Goal: Use online tool/utility: Utilize a website feature to perform a specific function

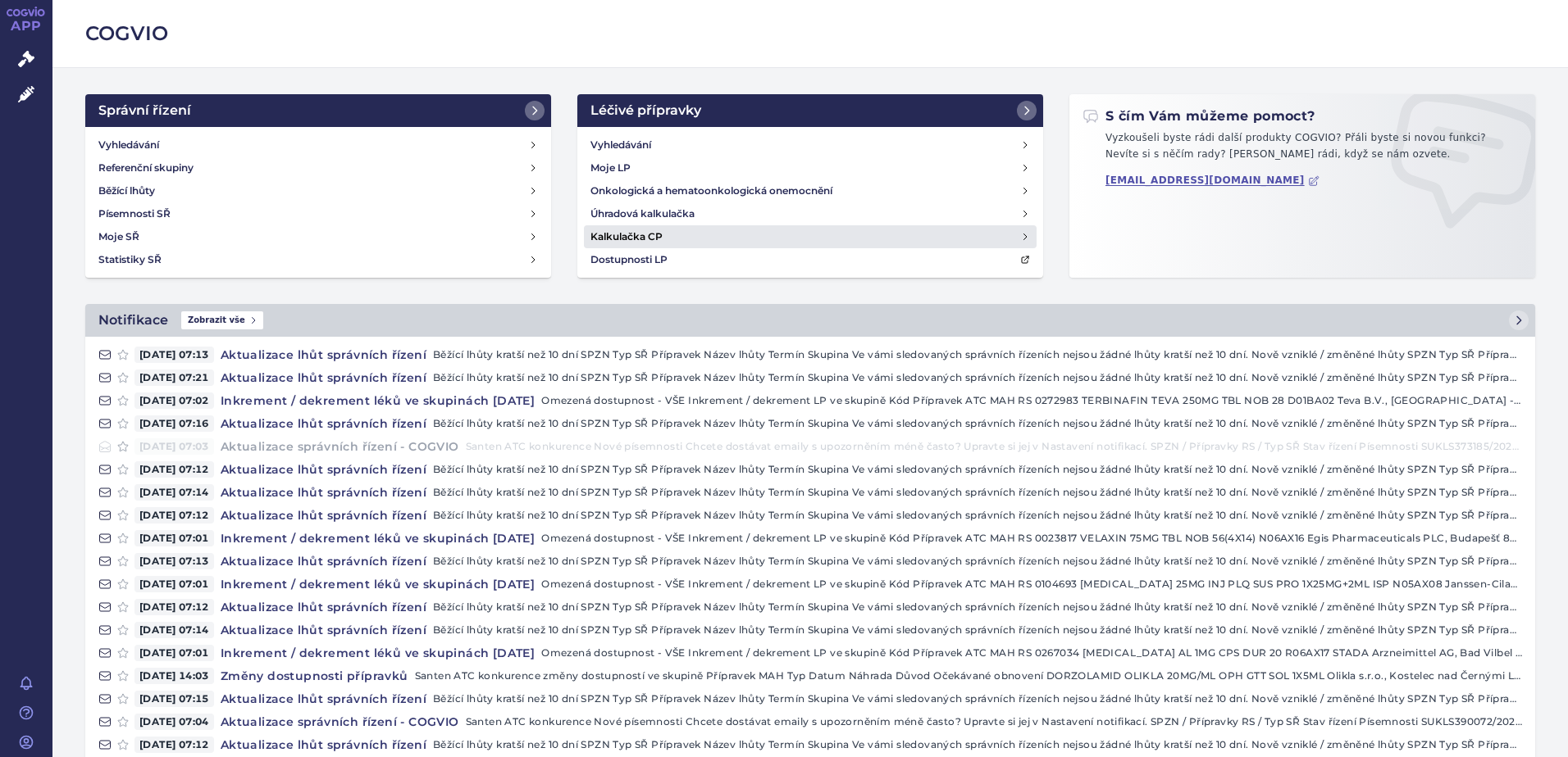
click at [619, 236] on h4 "Kalkulačka CP" at bounding box center [626, 237] width 72 height 16
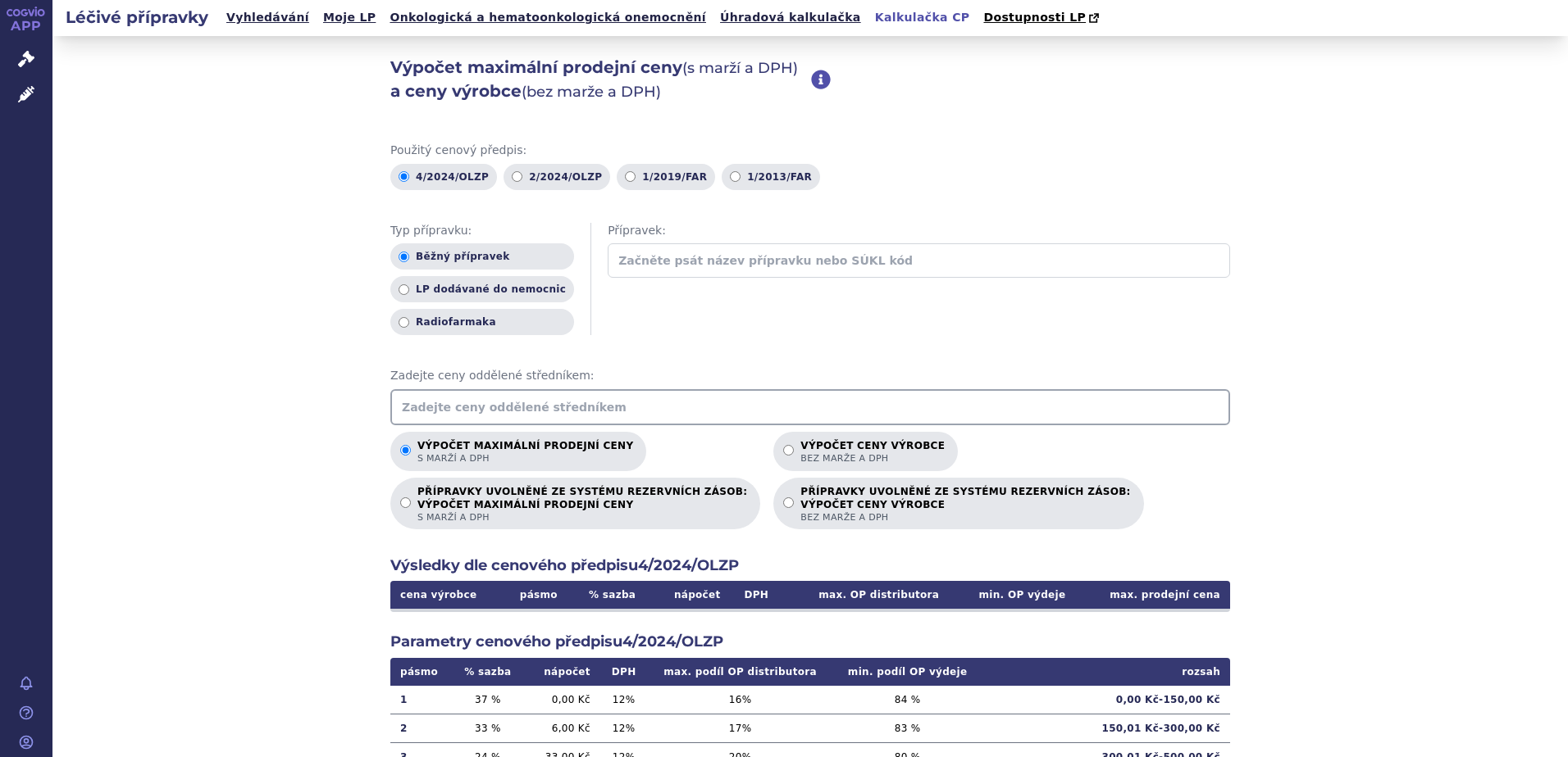
click at [482, 408] on input "text" at bounding box center [809, 408] width 839 height 36
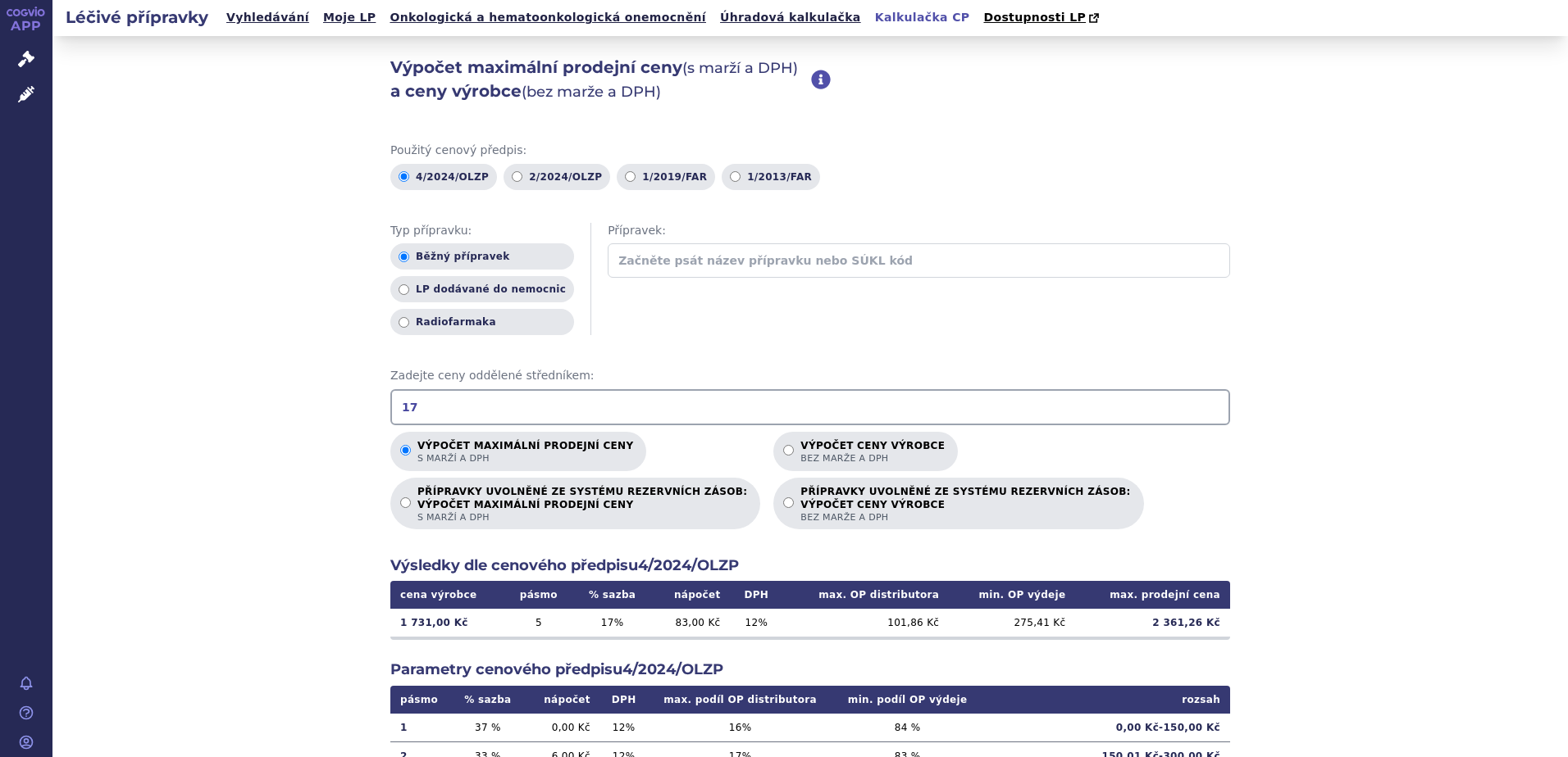
type input "1"
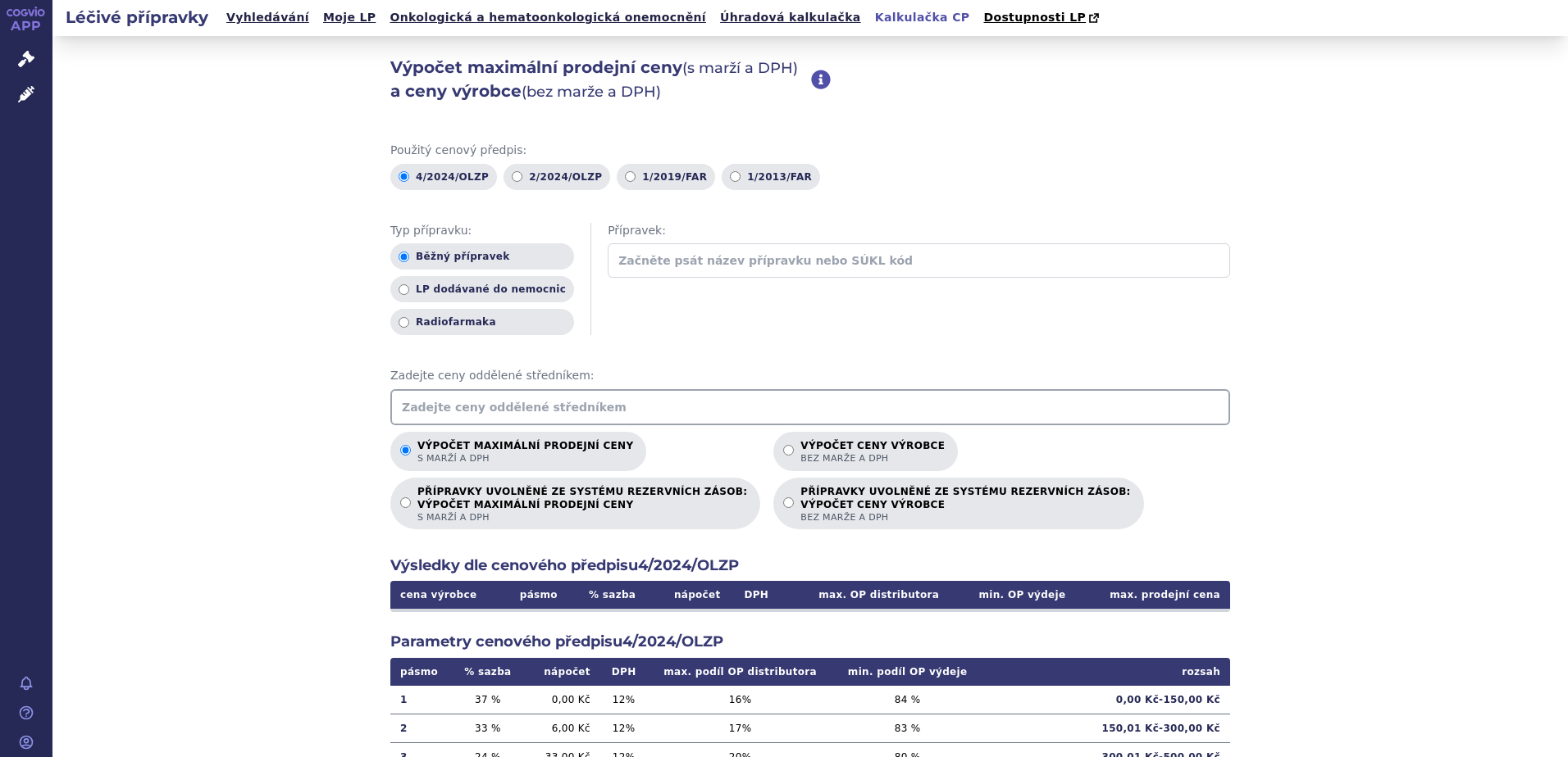
click at [730, 255] on input "text" at bounding box center [919, 261] width 622 height 35
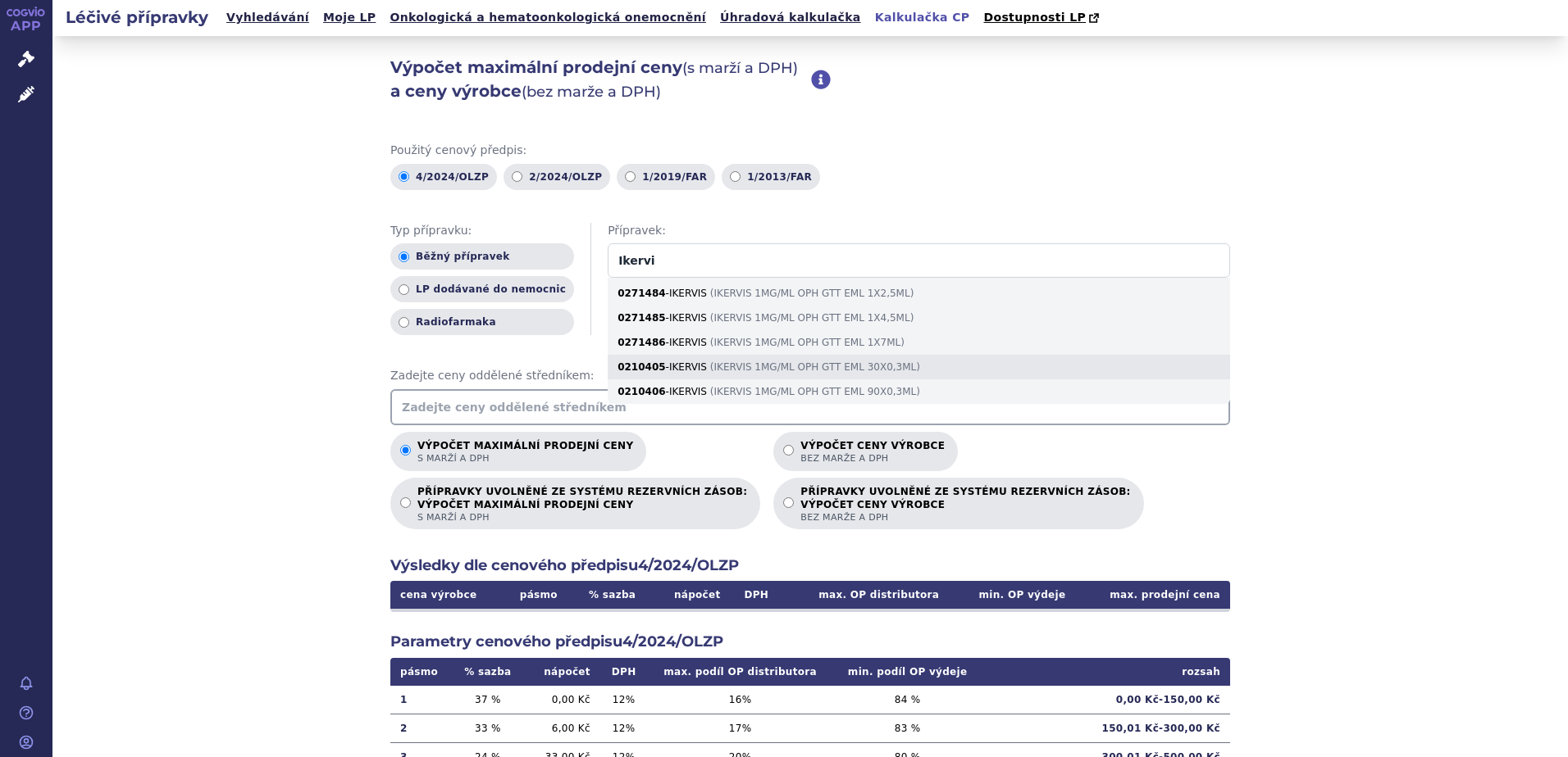
type input "Ikervi"
click at [786, 366] on div "0210405 - IKERVIS ( IKERVIS 1MG/ML OPH GTT EML 30X0,3ML )" at bounding box center [919, 367] width 622 height 24
click at [786, 278] on input "Ikervi" at bounding box center [919, 261] width 622 height 35
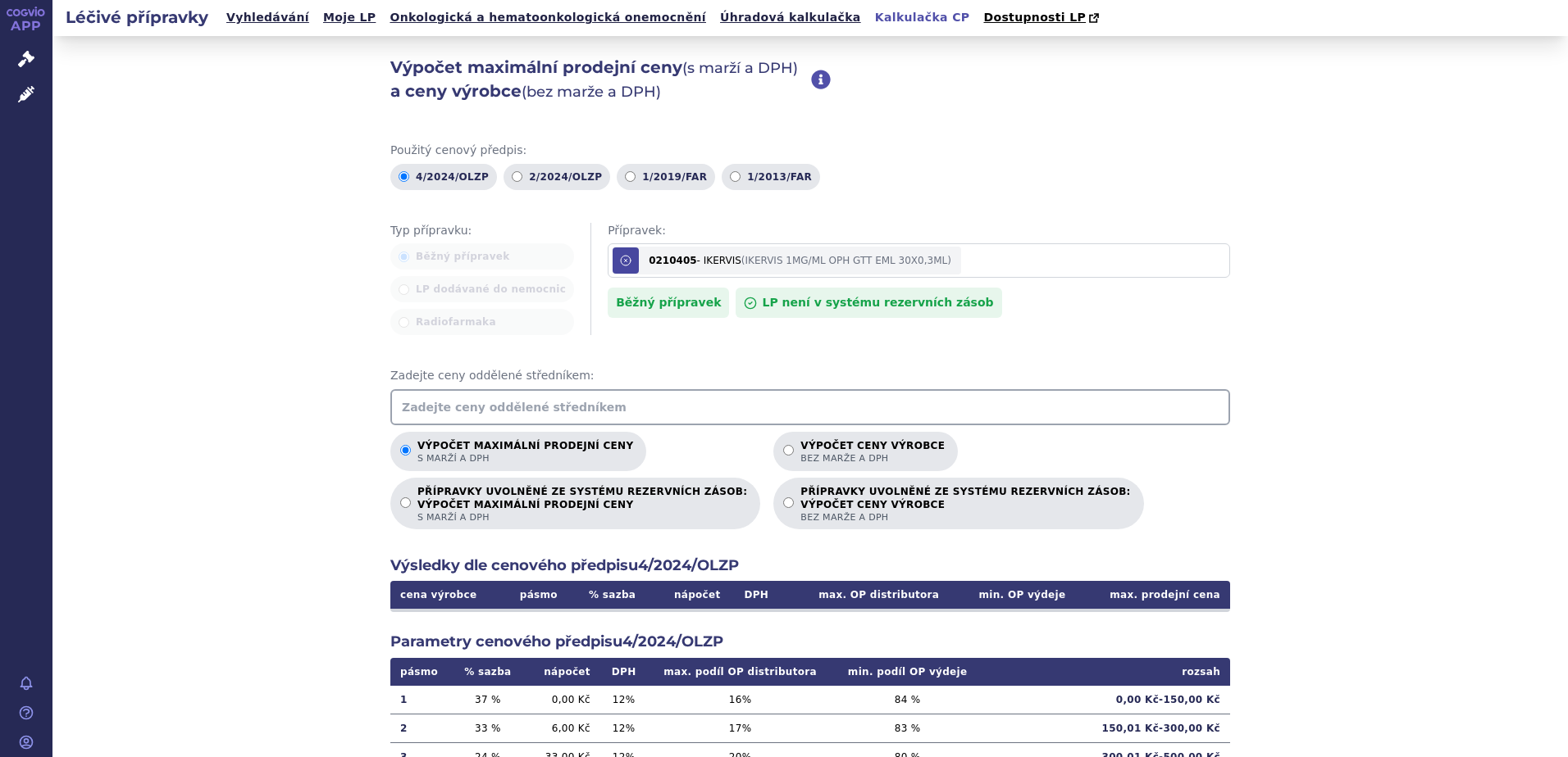
click at [619, 265] on icon at bounding box center [625, 260] width 13 height 13
click at [608, 265] on input "Ikervi" at bounding box center [919, 261] width 622 height 35
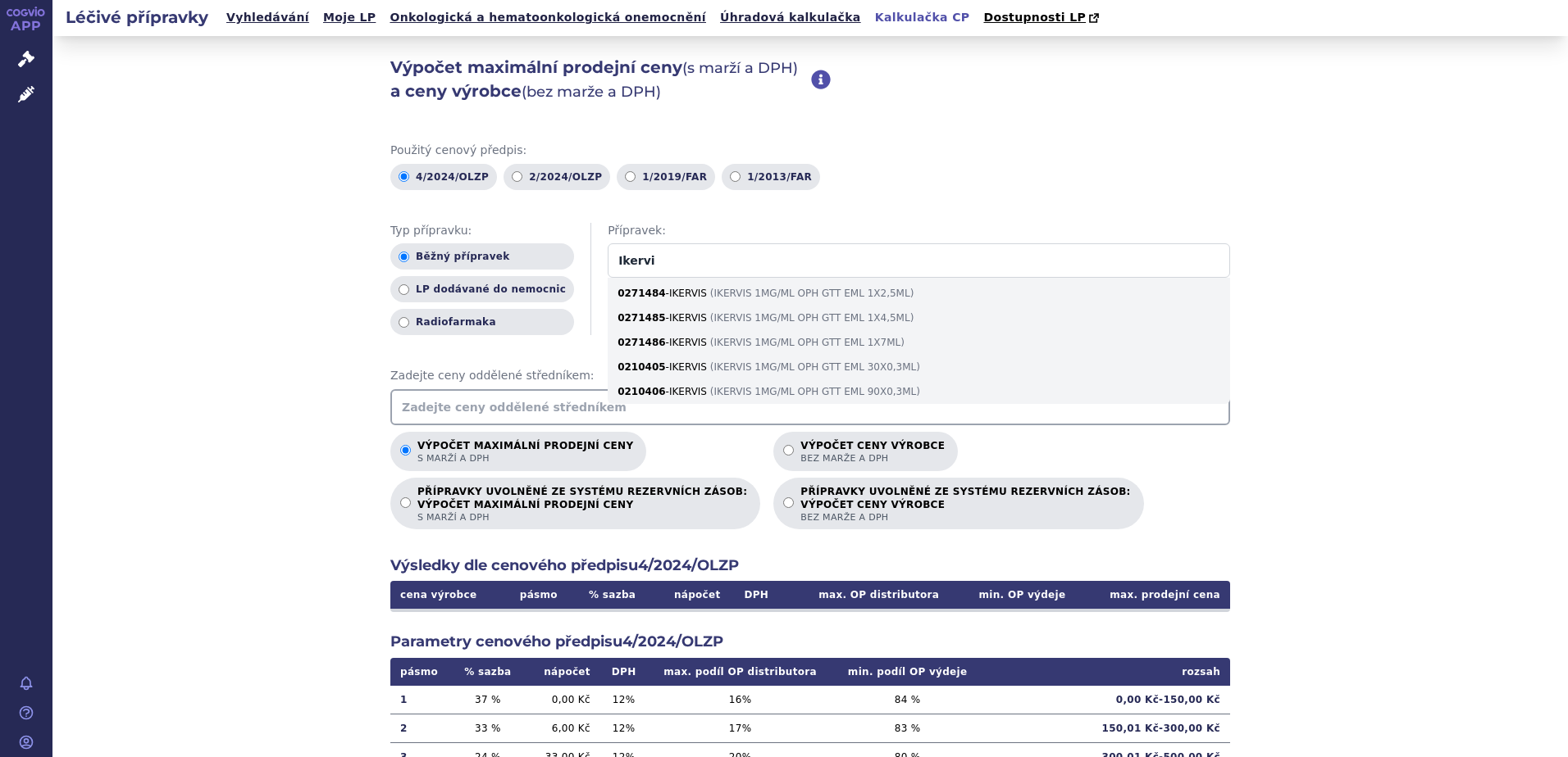
click at [533, 406] on input "text" at bounding box center [809, 408] width 839 height 36
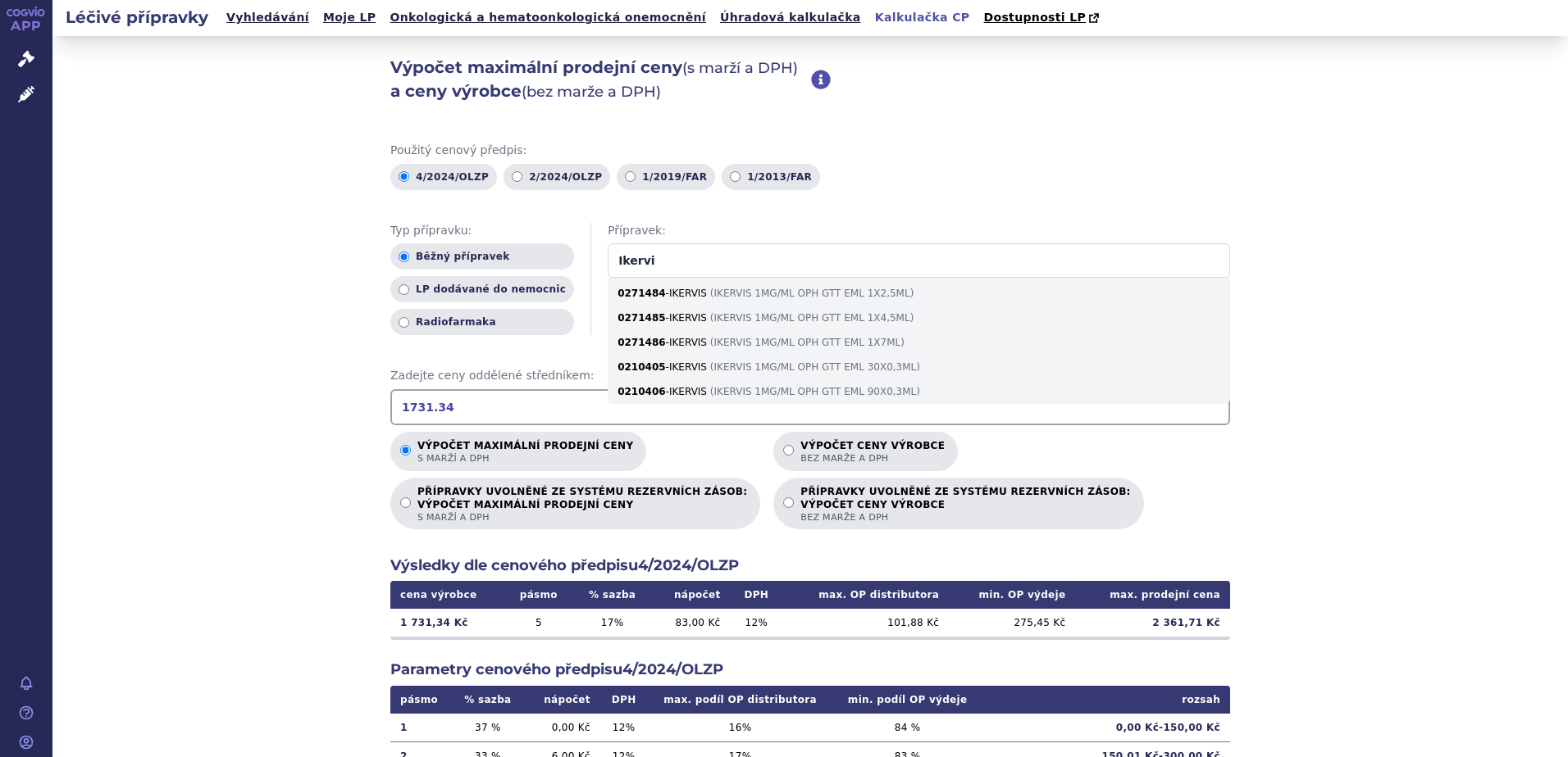
type input "1731.34"
click at [276, 493] on div "Výpočet maximální prodejní ceny (s marží a DPH) a ceny výrobce (bez [PERSON_NAM…" at bounding box center [810, 514] width 1515 height 957
click at [271, 502] on div "Výpočet maximální prodejní ceny (s marží a DPH) a ceny výrobce (bez [PERSON_NAM…" at bounding box center [810, 514] width 1515 height 957
drag, startPoint x: 653, startPoint y: 262, endPoint x: 508, endPoint y: 254, distance: 145.2
click at [508, 254] on div "Typ přípravku: Běžný přípravek LP dodávané do nemocnic Radiofarmaka Přípravek: …" at bounding box center [809, 279] width 839 height 113
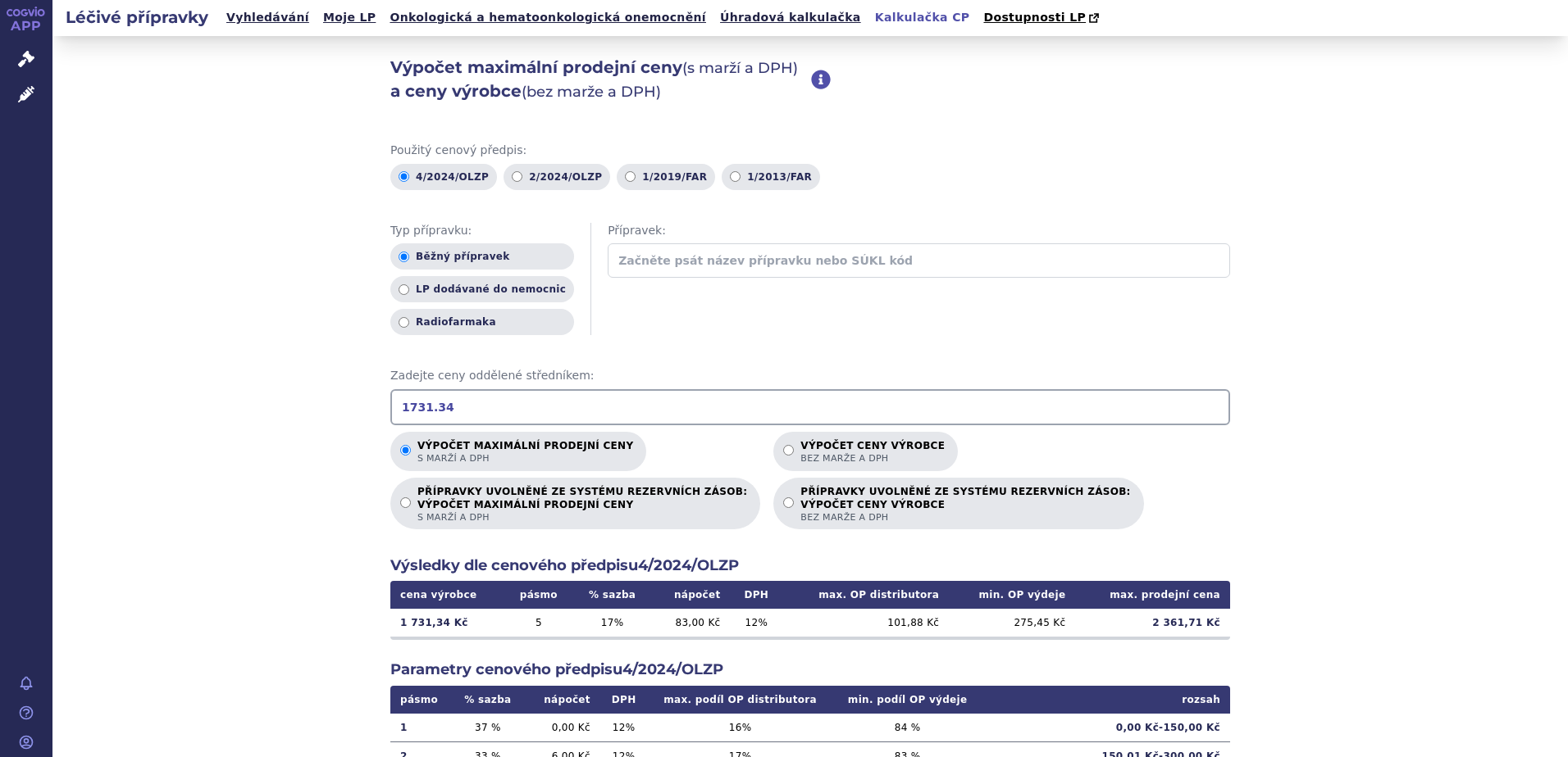
drag, startPoint x: 446, startPoint y: 405, endPoint x: 328, endPoint y: 400, distance: 118.1
click at [327, 402] on div "Výpočet maximální prodejní ceny (s marží a DPH) a ceny výrobce (bez [PERSON_NAM…" at bounding box center [810, 514] width 1515 height 957
drag, startPoint x: 460, startPoint y: 404, endPoint x: 347, endPoint y: 404, distance: 113.0
click at [347, 404] on div "Výpočet maximální prodejní ceny (s marží a DPH) a ceny výrobce (bez [PERSON_NAM…" at bounding box center [810, 514] width 1515 height 957
type input "1731.34"
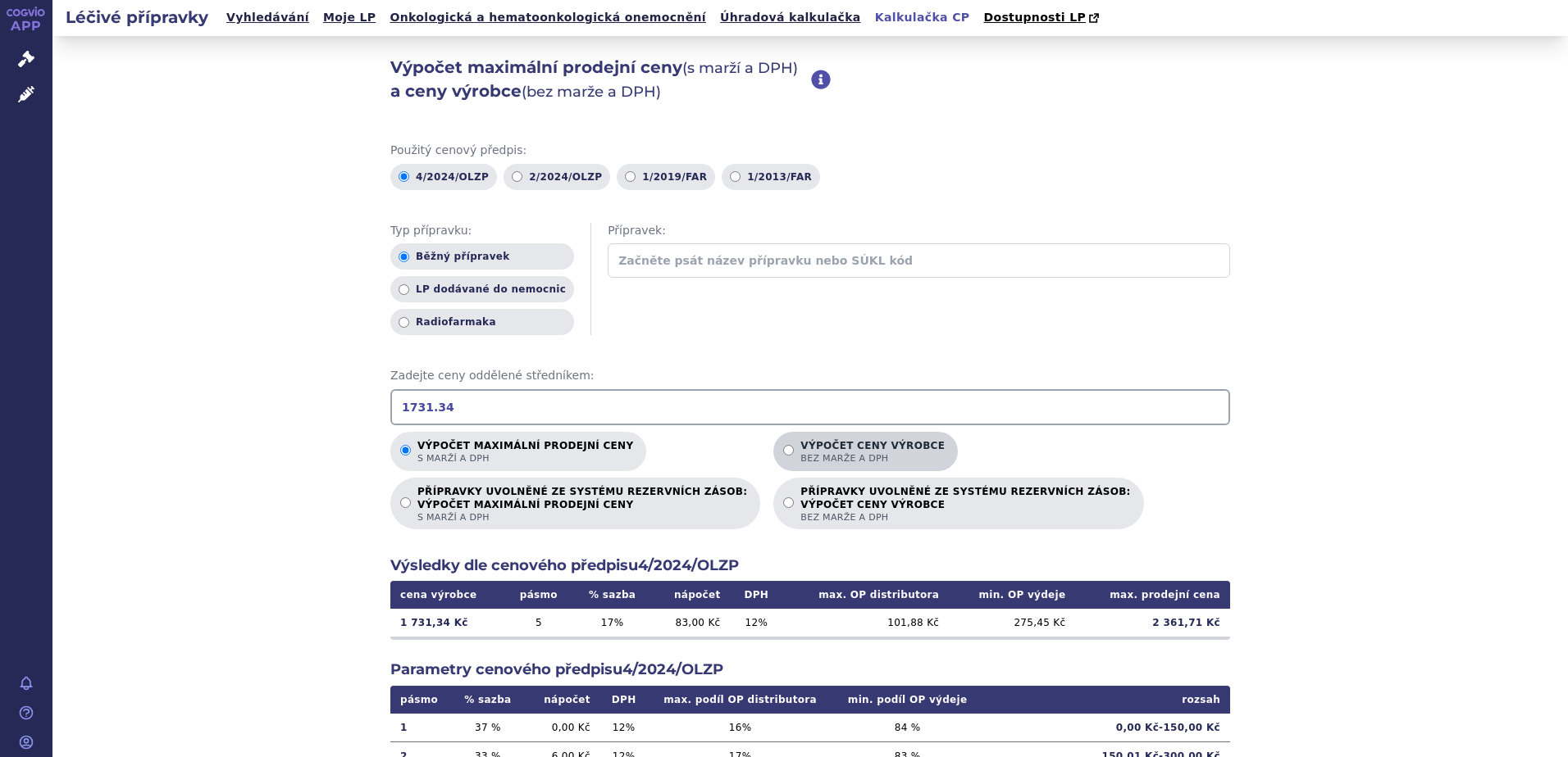
click at [783, 455] on input "Výpočet ceny výrobce bez marže a DPH" at bounding box center [788, 450] width 10 height 10
radio input "true"
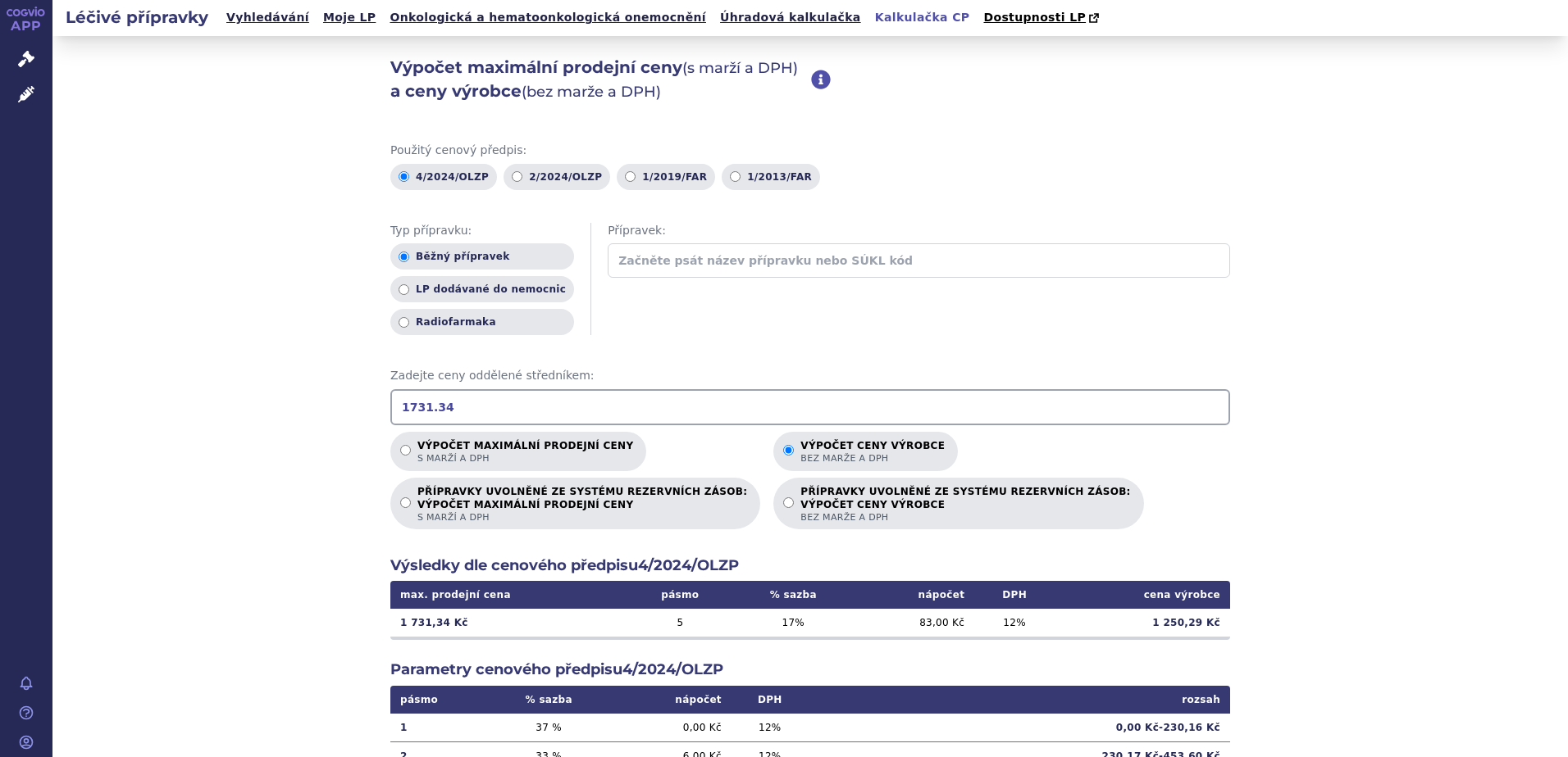
drag, startPoint x: 454, startPoint y: 405, endPoint x: 351, endPoint y: 404, distance: 103.0
click at [351, 404] on div "Výpočet maximální prodejní ceny (s marží a DPH) a ceny výrobce (bez [PERSON_NAM…" at bounding box center [810, 514] width 1515 height 957
click at [426, 410] on input "1233.7" at bounding box center [809, 408] width 839 height 36
drag, startPoint x: 495, startPoint y: 406, endPoint x: 371, endPoint y: 407, distance: 124.0
click at [371, 407] on div "Výpočet maximální prodejní ceny (s marží a DPH) a ceny výrobce (bez [PERSON_NAM…" at bounding box center [810, 514] width 1515 height 957
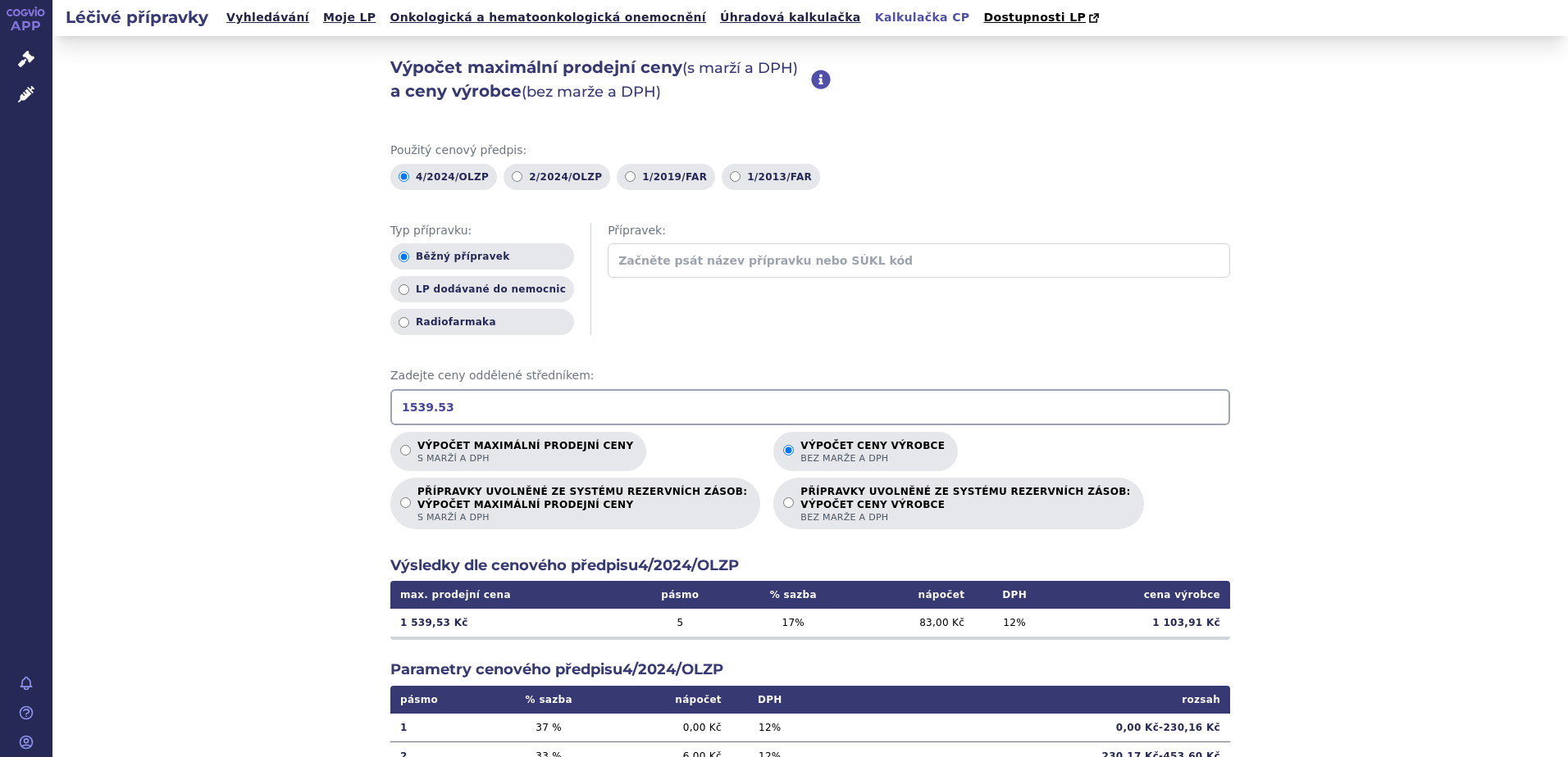
drag, startPoint x: 437, startPoint y: 406, endPoint x: 302, endPoint y: 412, distance: 135.1
click at [302, 412] on div "Výpočet maximální prodejní ceny (s marží a DPH) a ceny výrobce (bez [PERSON_NAM…" at bounding box center [810, 514] width 1515 height 957
type input "1"
click at [424, 400] on input "2053.93" at bounding box center [809, 408] width 839 height 36
type input "2053.393"
